Goal: Task Accomplishment & Management: Use online tool/utility

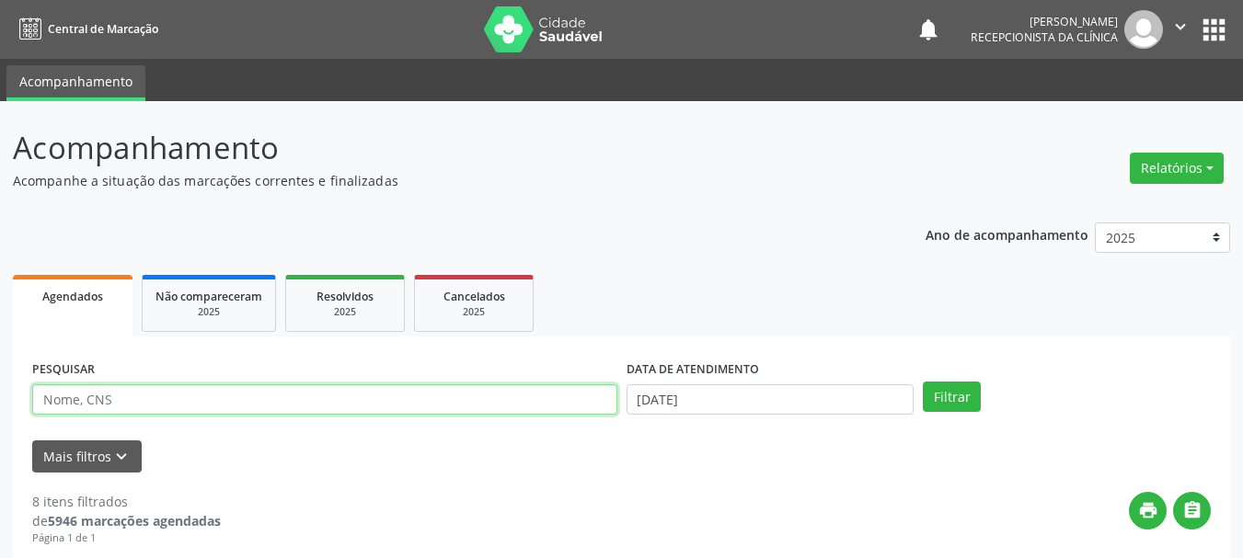
click at [105, 409] on input "text" at bounding box center [324, 400] width 585 height 31
type input "708402279211161"
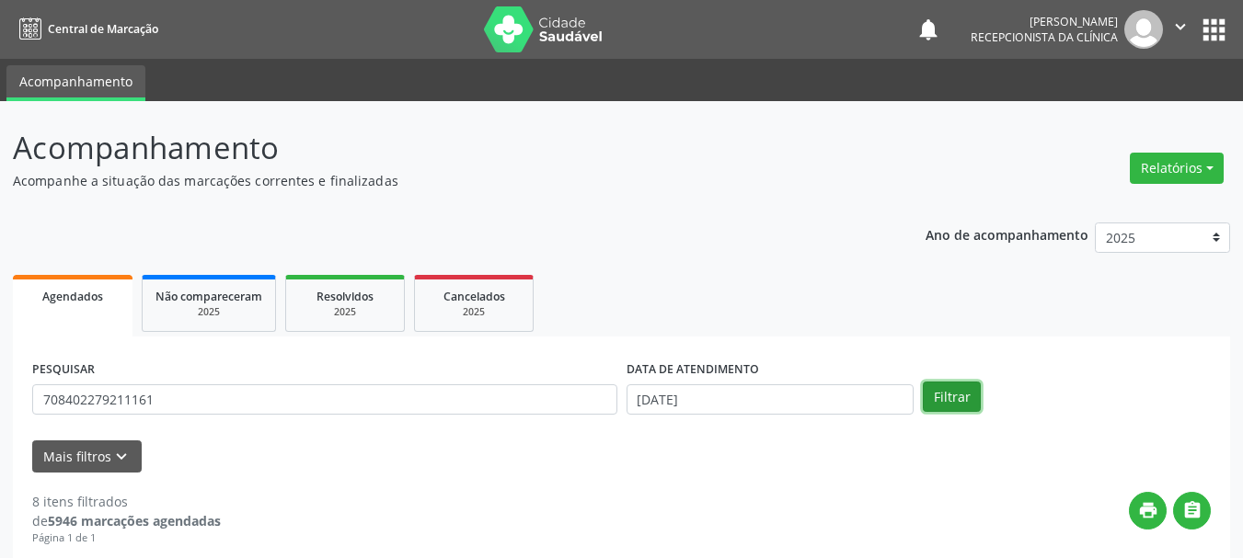
drag, startPoint x: 950, startPoint y: 400, endPoint x: 894, endPoint y: 238, distance: 171.4
click at [950, 401] on button "Filtrar" at bounding box center [952, 397] width 58 height 31
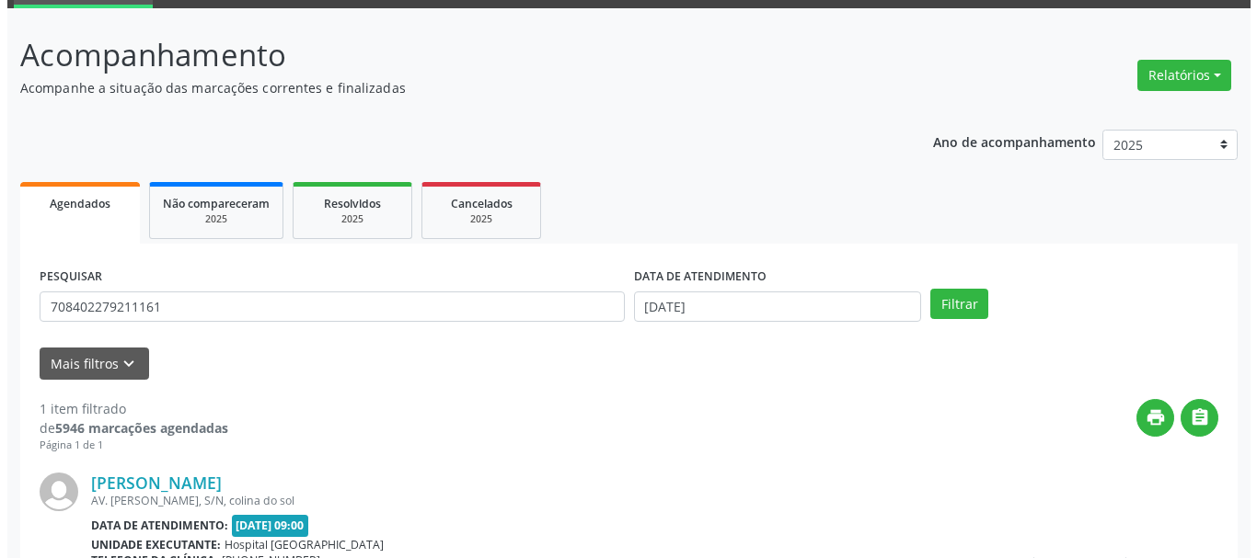
scroll to position [269, 0]
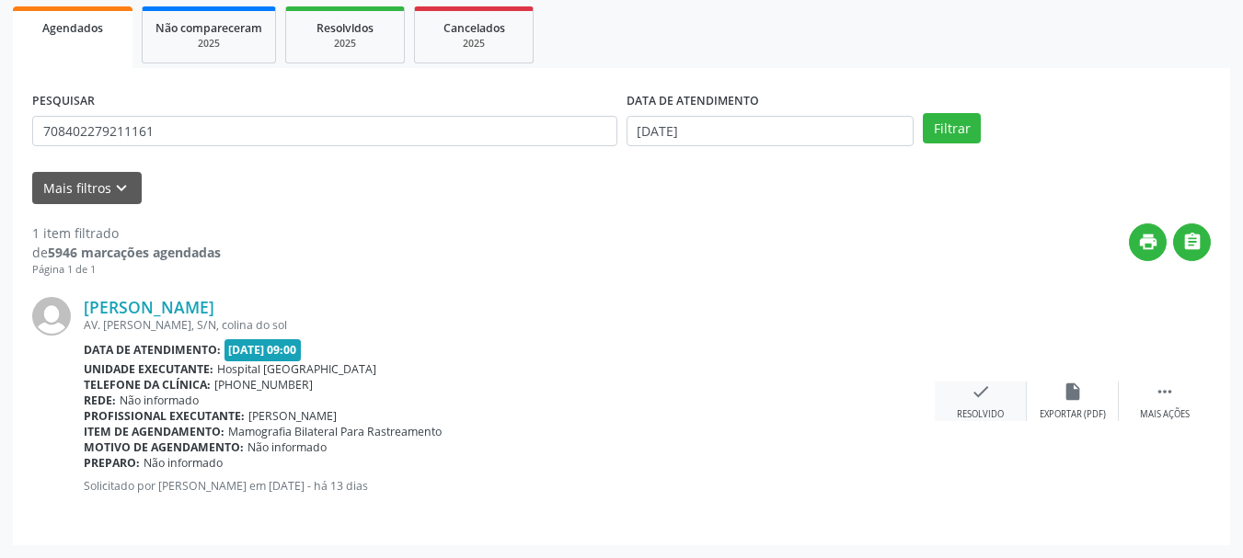
click at [972, 388] on icon "check" at bounding box center [981, 392] width 20 height 20
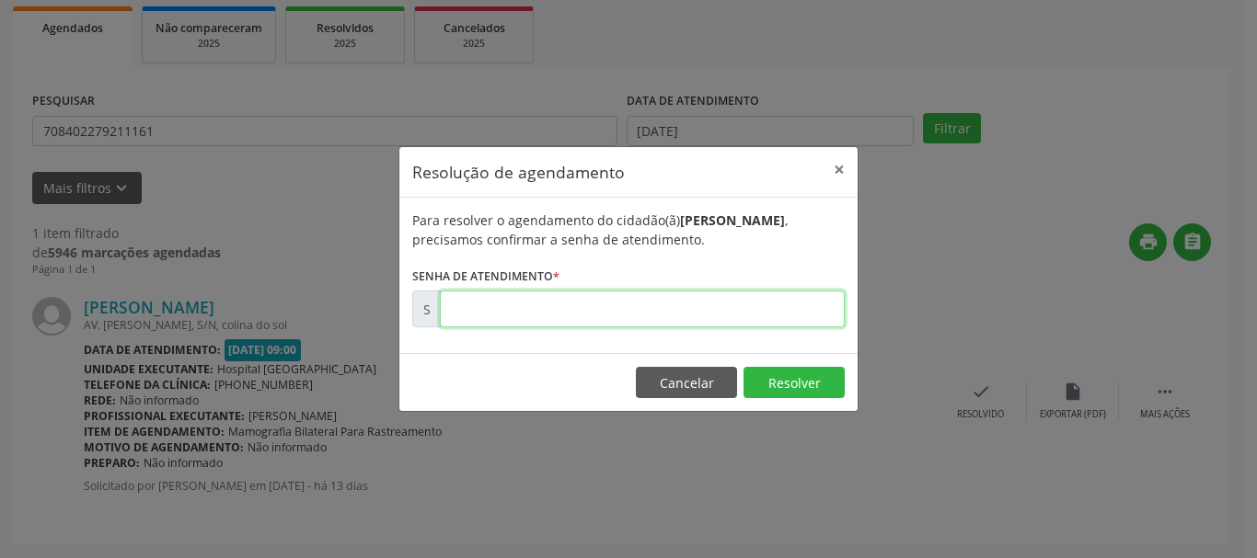
click at [535, 311] on input "text" at bounding box center [642, 309] width 405 height 37
type input "00000001"
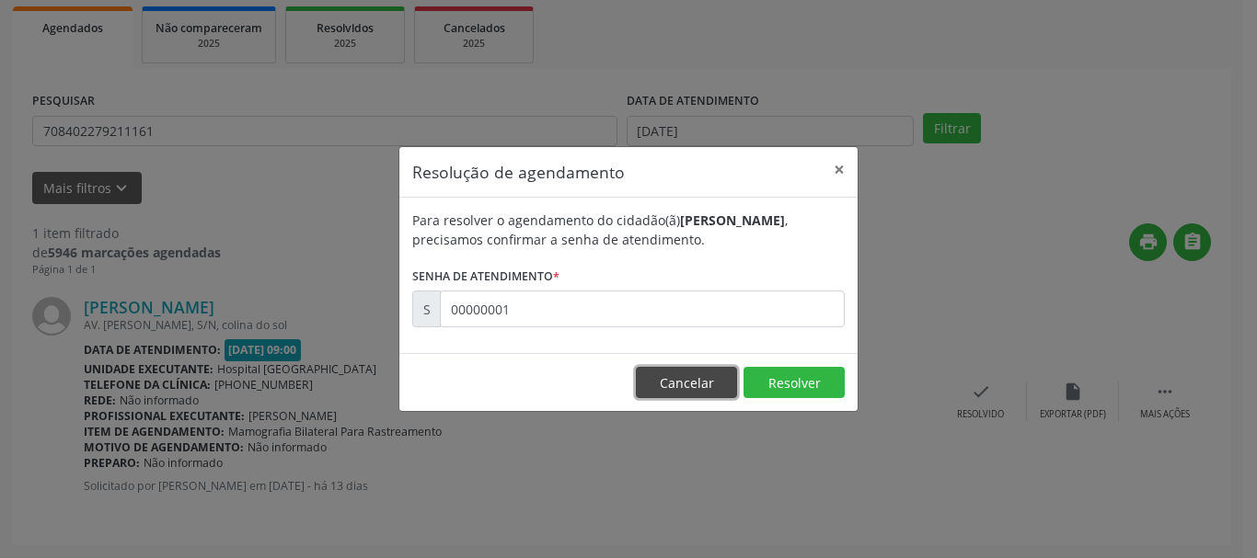
drag, startPoint x: 661, startPoint y: 397, endPoint x: 711, endPoint y: 381, distance: 52.1
click at [661, 396] on button "Cancelar" at bounding box center [686, 382] width 101 height 31
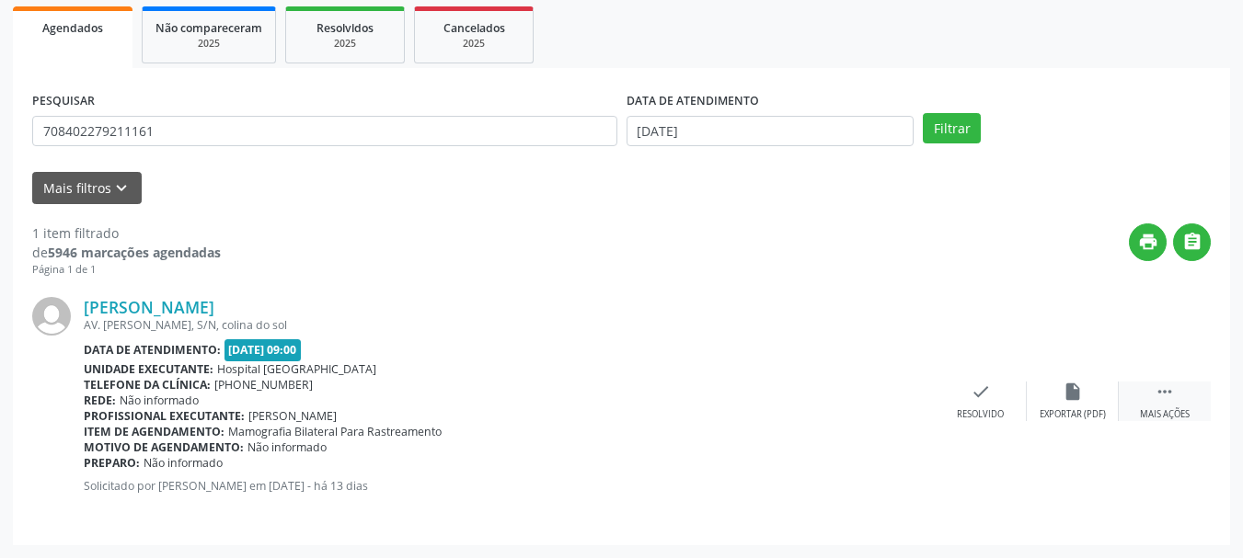
click at [1160, 402] on icon "" at bounding box center [1165, 392] width 20 height 20
click at [881, 408] on div "print Imprimir" at bounding box center [889, 402] width 92 height 40
click at [703, 375] on div "[PERSON_NAME] AV. [PERSON_NAME], S/N, colina do sol Data de atendimento: [DATE]…" at bounding box center [621, 402] width 1178 height 248
click at [700, 395] on icon "check" at bounding box center [705, 392] width 20 height 20
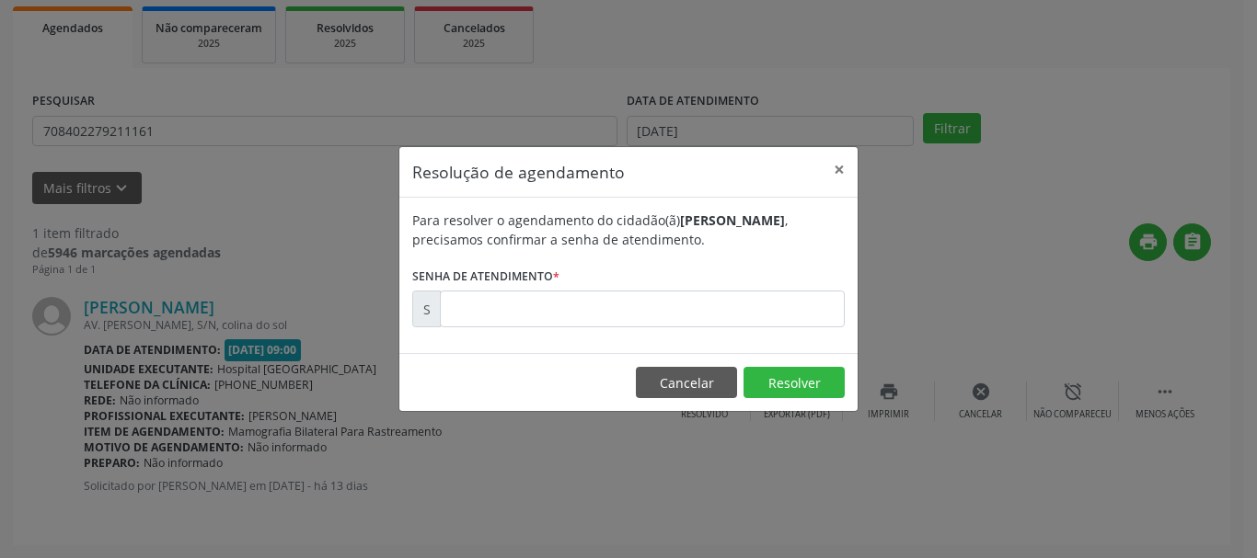
click at [527, 332] on div "Para resolver o agendamento do cidadão(ã) [PERSON_NAME] , precisamos confirmar …" at bounding box center [628, 275] width 458 height 155
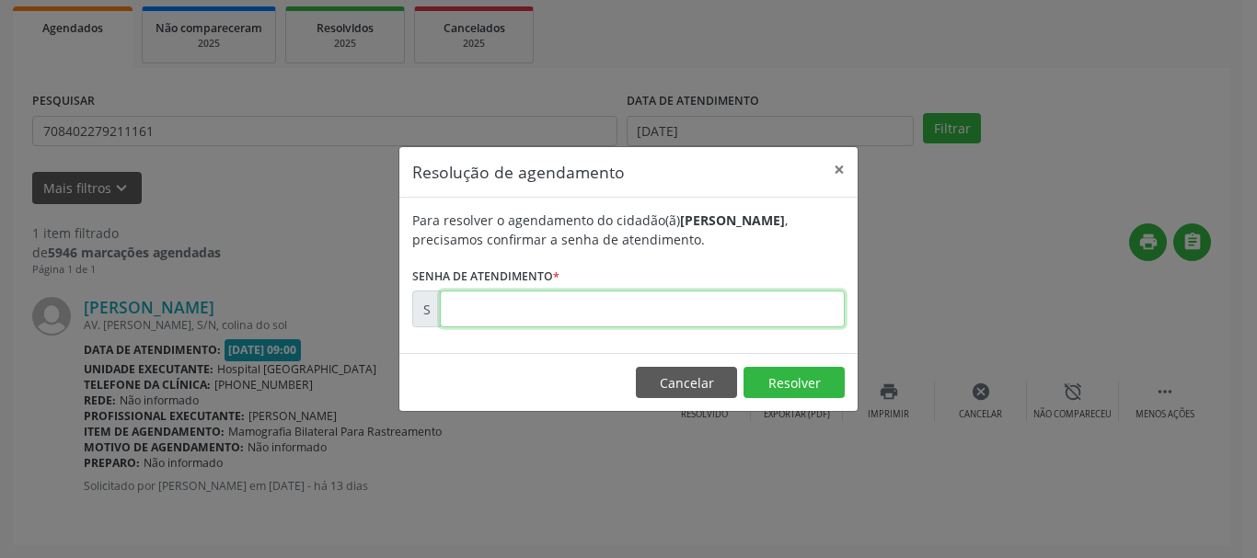
drag, startPoint x: 511, startPoint y: 320, endPoint x: 524, endPoint y: 318, distance: 13.9
click at [511, 320] on input "text" at bounding box center [642, 309] width 405 height 37
paste input "00175966"
type input "00175966"
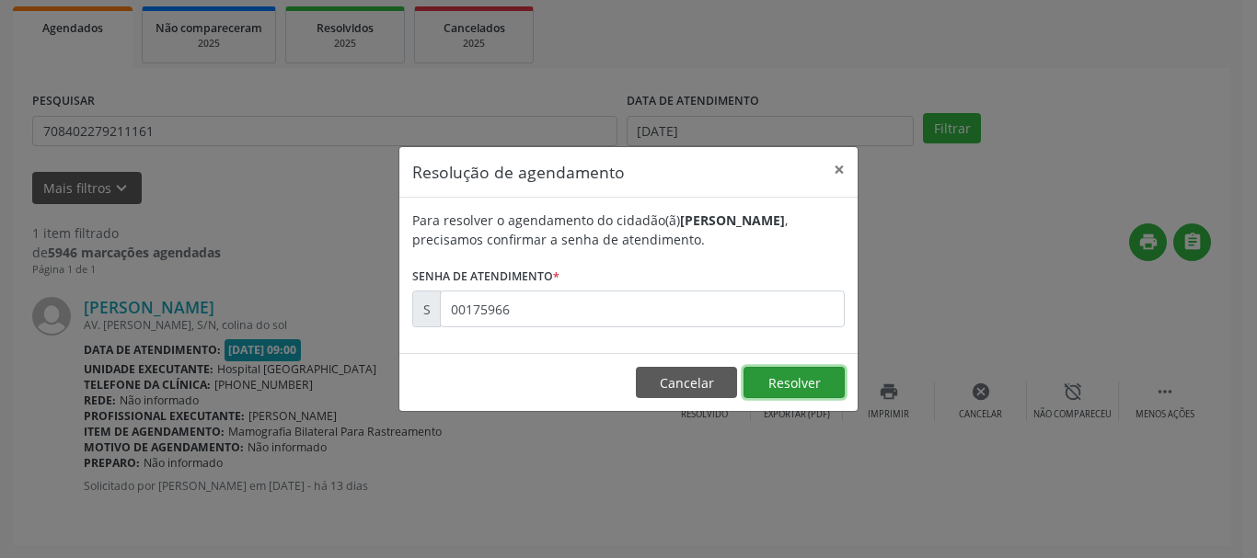
click at [777, 381] on button "Resolver" at bounding box center [793, 382] width 101 height 31
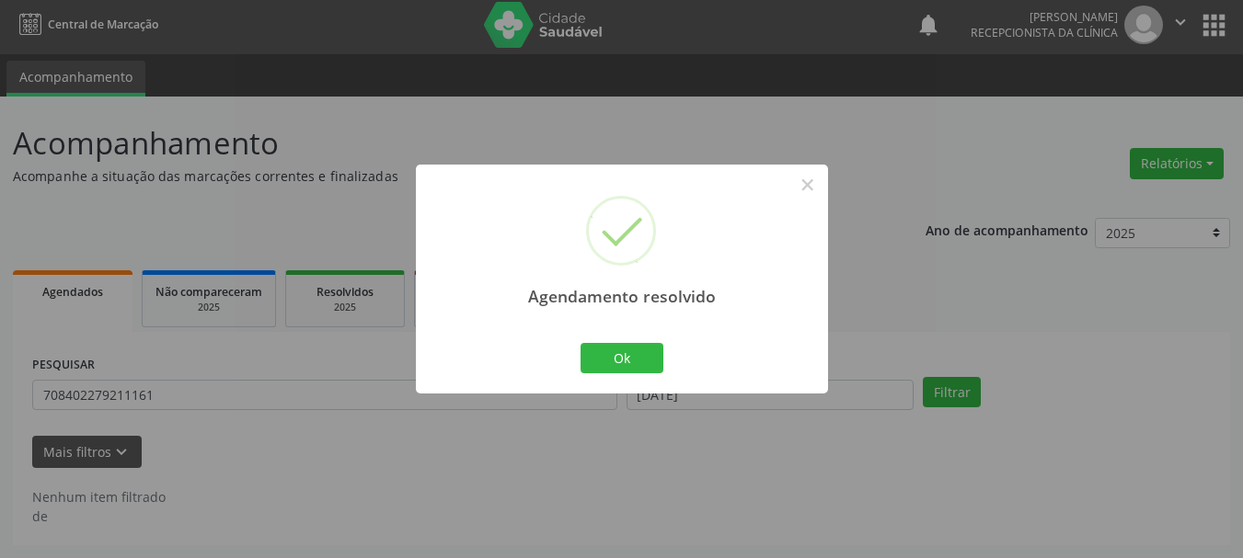
scroll to position [5, 0]
click at [621, 355] on button "Ok" at bounding box center [622, 358] width 83 height 31
